Goal: Use online tool/utility

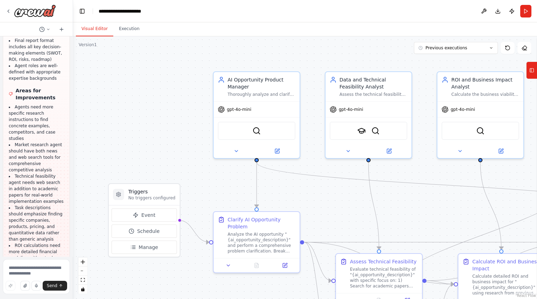
scroll to position [1570, 0]
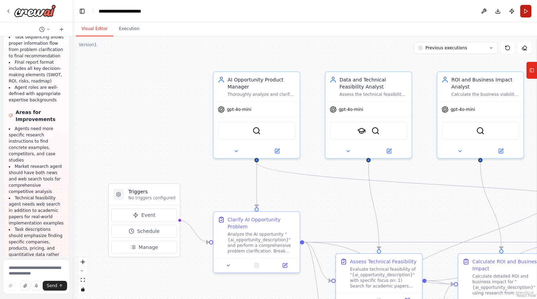
click at [526, 6] on button "Run" at bounding box center [525, 11] width 11 height 13
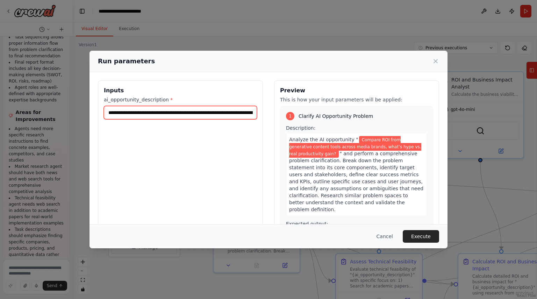
click at [189, 114] on input "**********" at bounding box center [180, 112] width 153 height 13
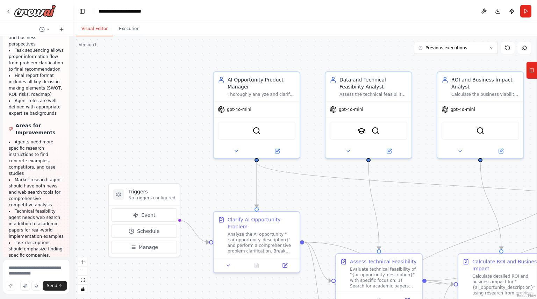
scroll to position [1570, 0]
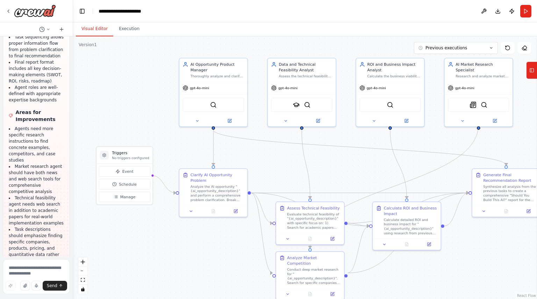
drag, startPoint x: 330, startPoint y: 187, endPoint x: 272, endPoint y: 146, distance: 71.1
click at [272, 146] on div ".deletable-edge-delete-btn { width: 20px; height: 20px; border: 0px solid #ffff…" at bounding box center [305, 167] width 464 height 262
